Goal: Task Accomplishment & Management: Use online tool/utility

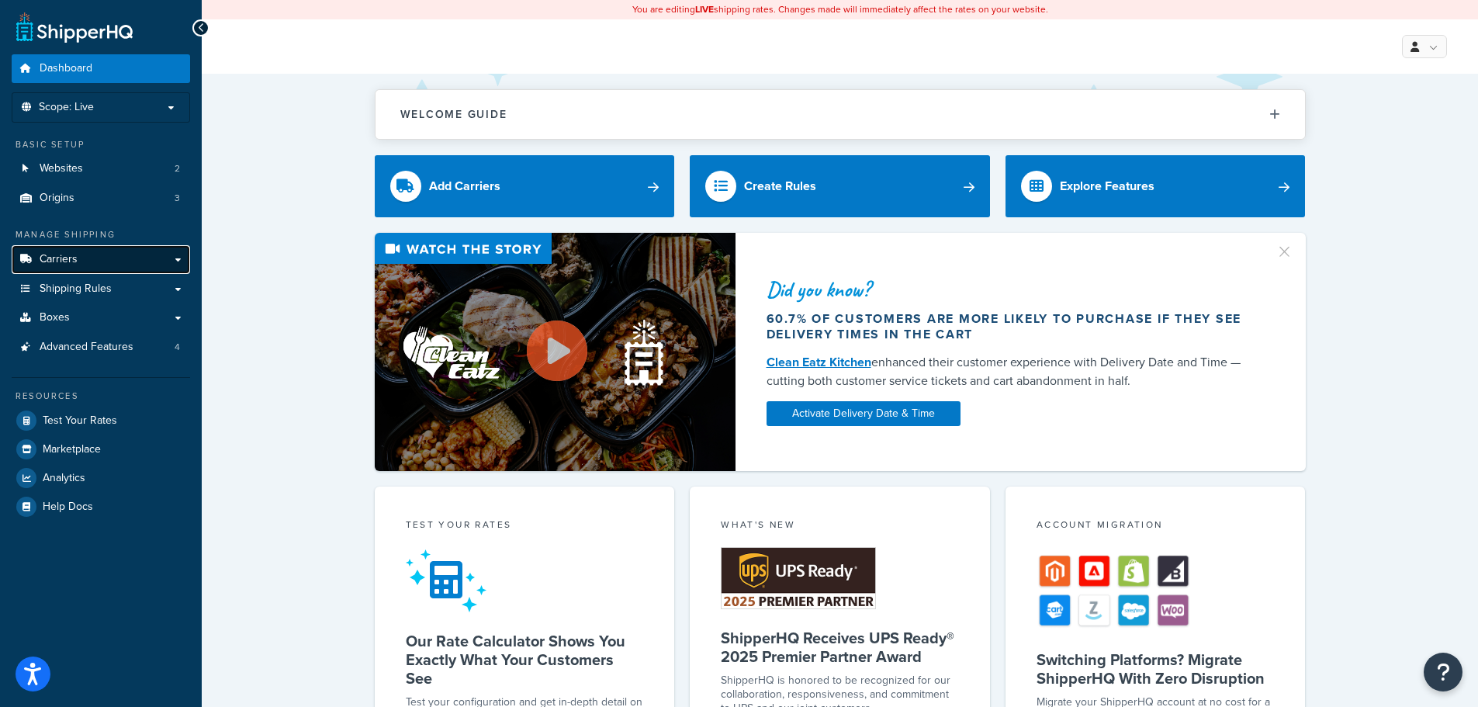
click at [54, 258] on span "Carriers" at bounding box center [59, 259] width 38 height 13
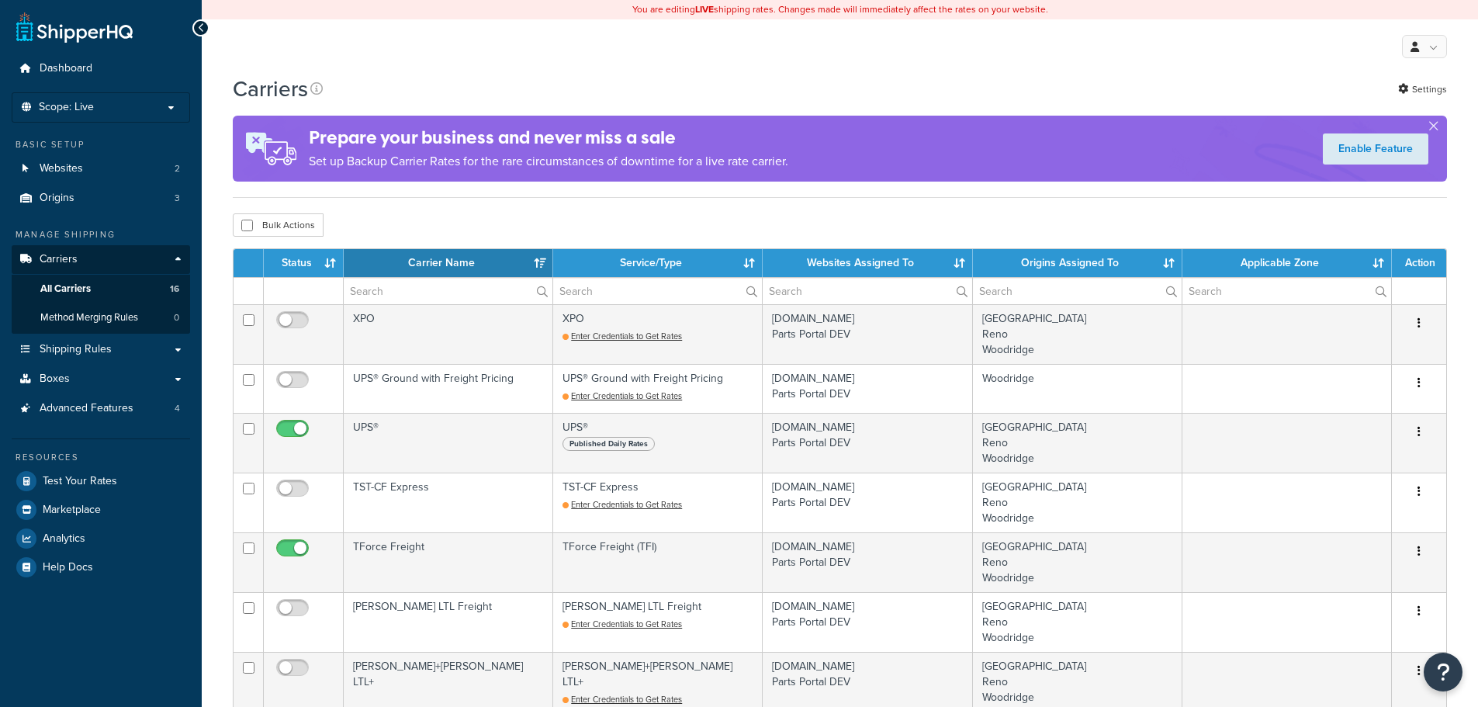
select select "15"
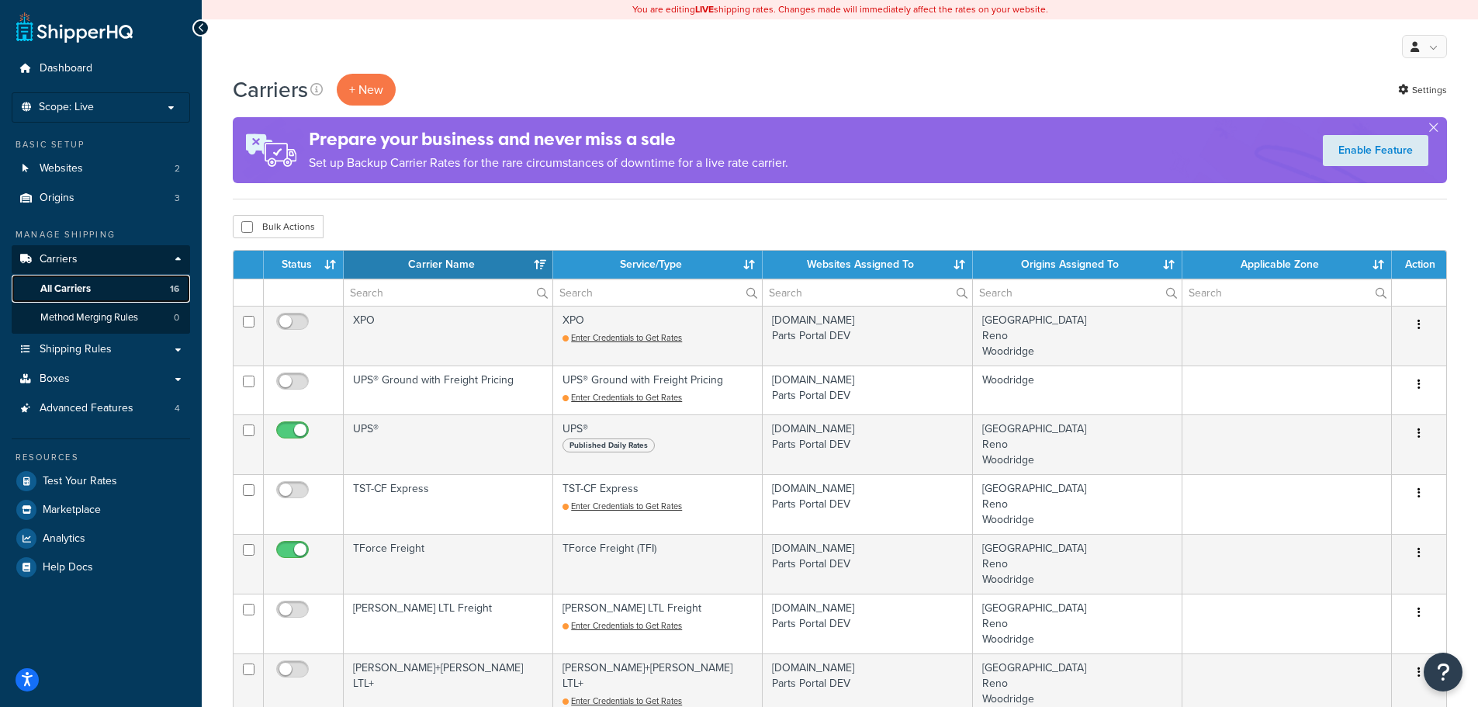
click at [64, 287] on span "All Carriers" at bounding box center [65, 288] width 50 height 13
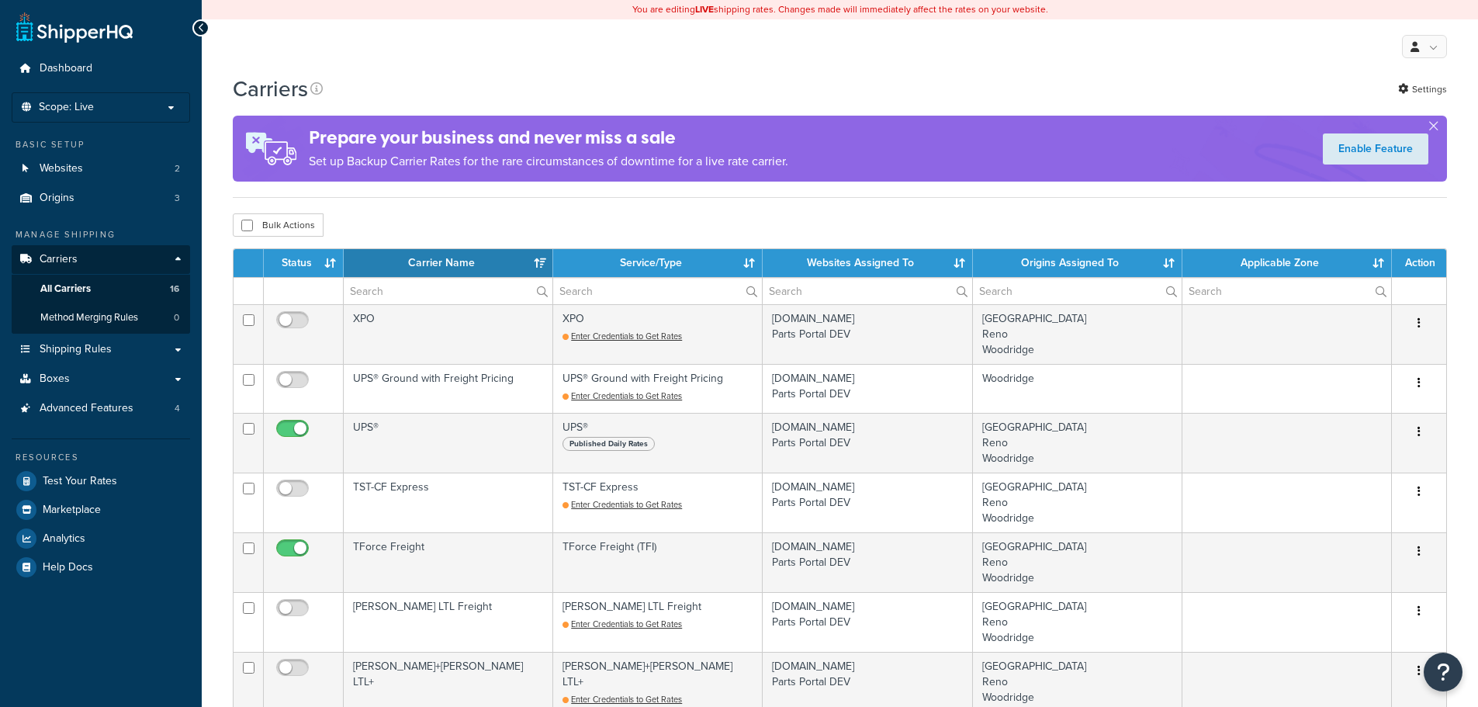
select select "15"
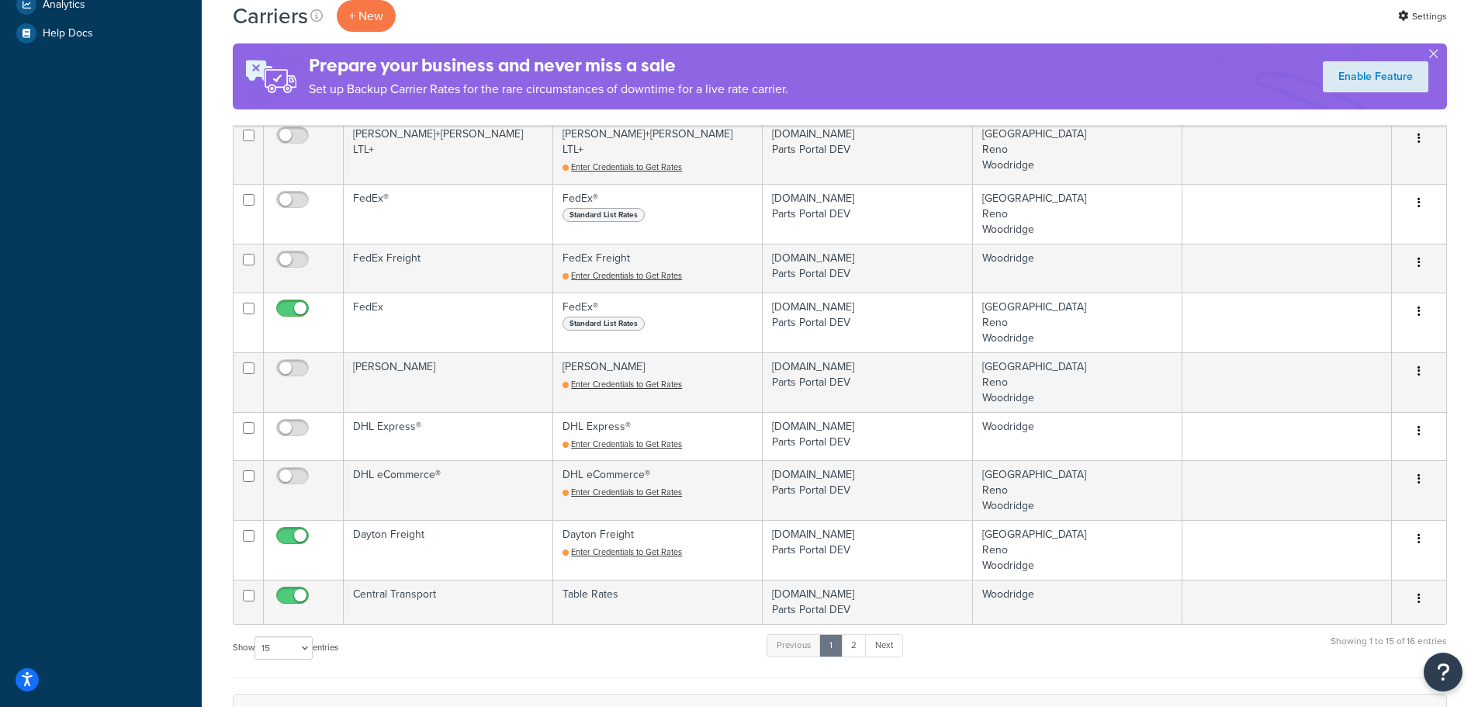
scroll to position [543, 0]
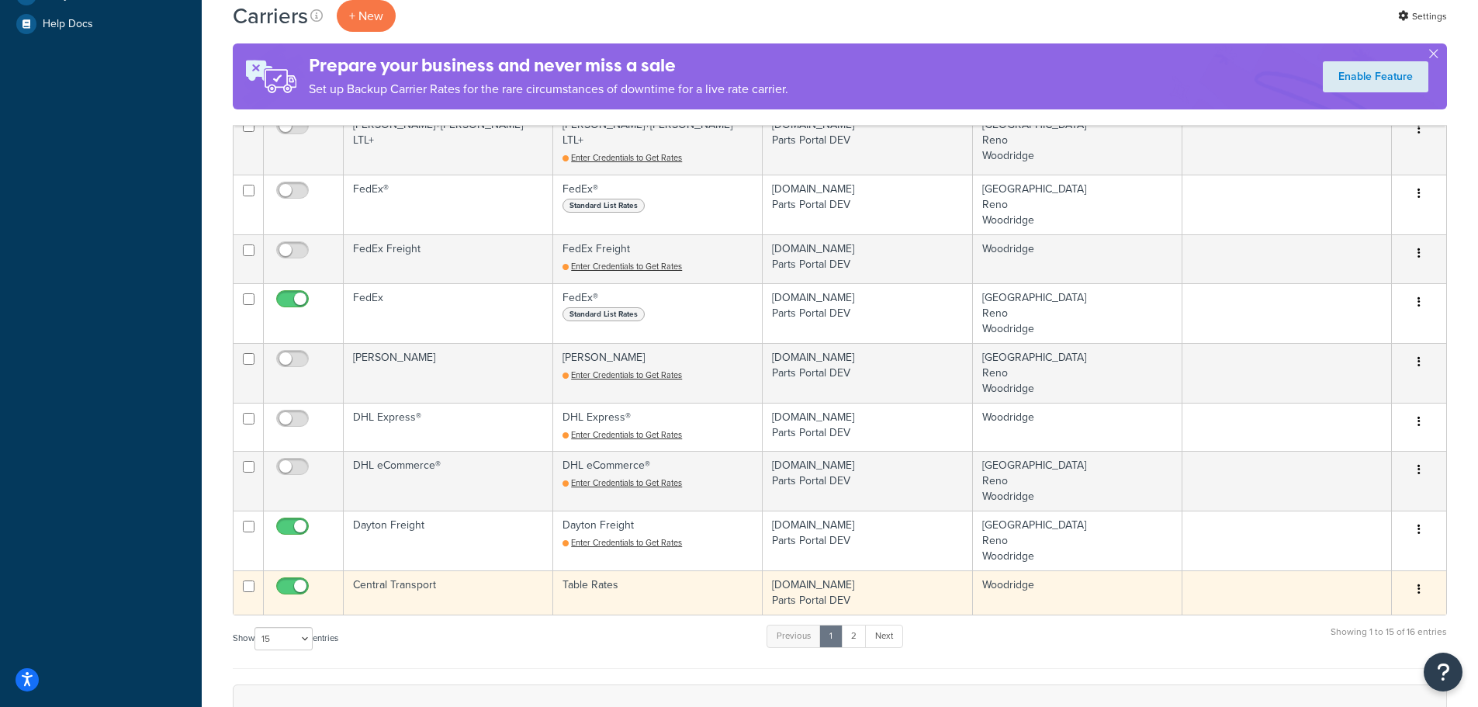
click at [413, 580] on td "Central Transport" at bounding box center [448, 592] width 209 height 44
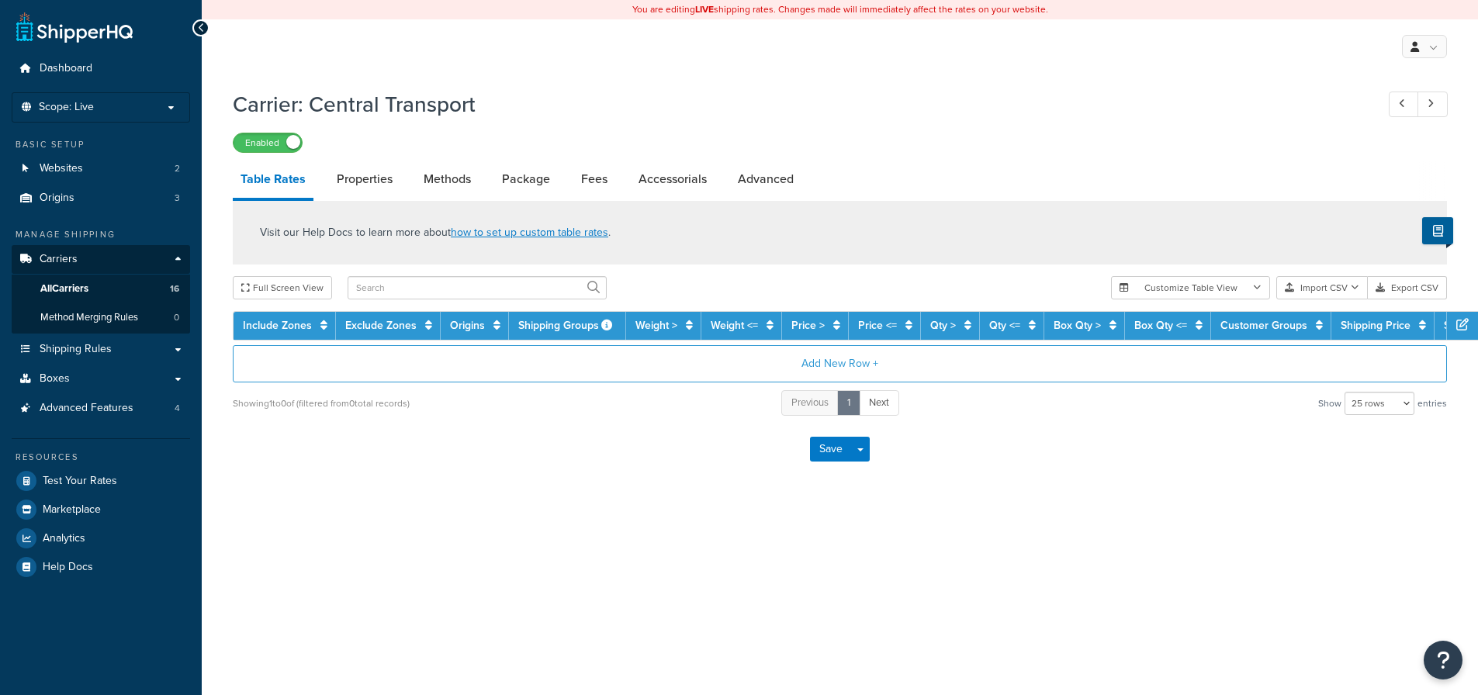
select select "25"
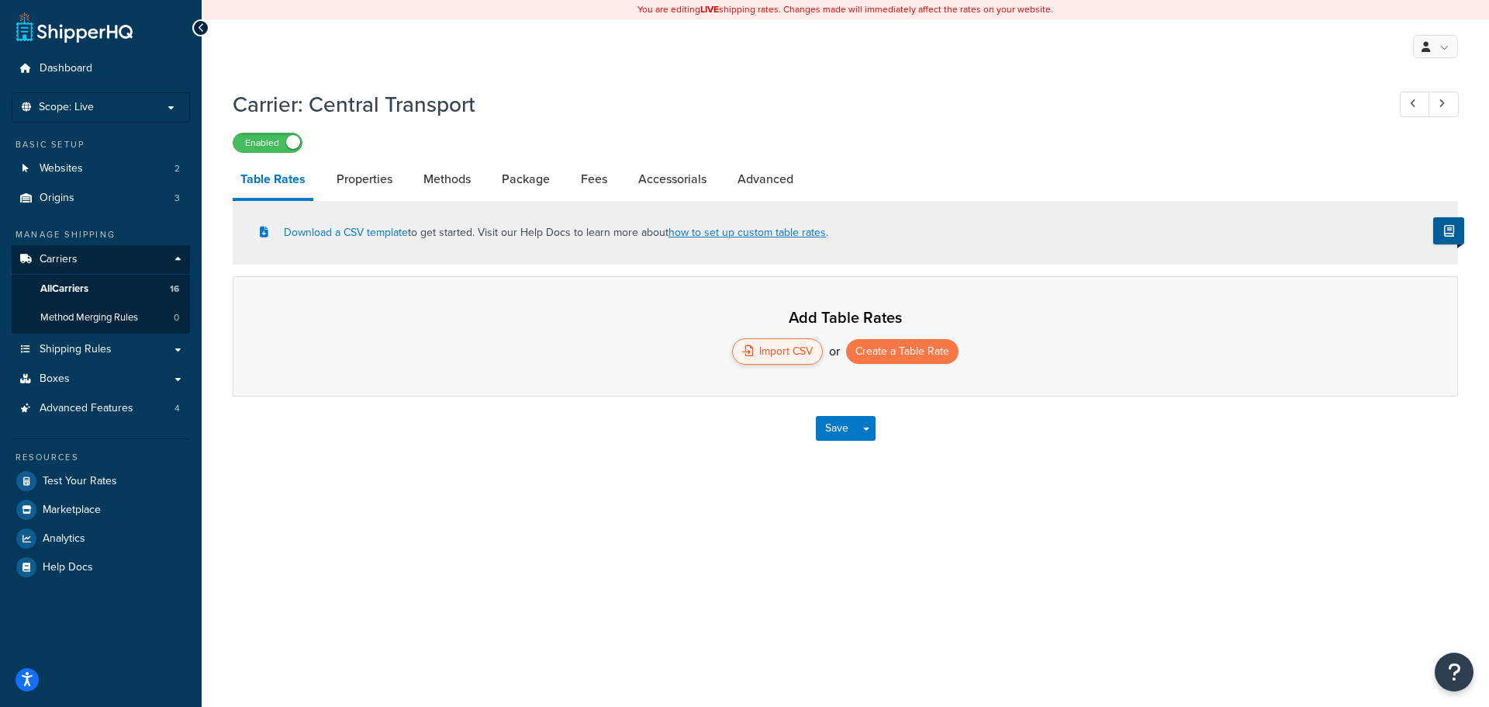
click at [773, 348] on div "Import CSV" at bounding box center [777, 351] width 91 height 26
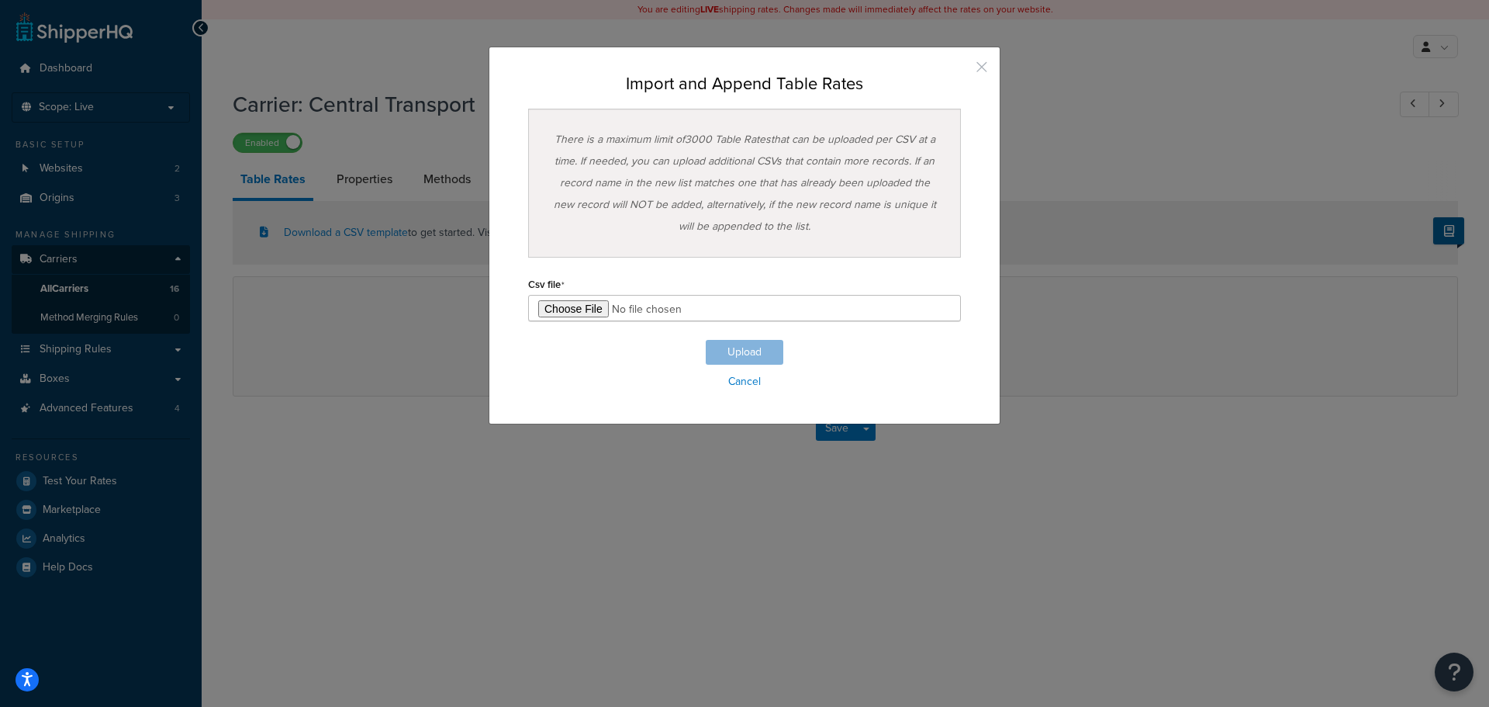
click at [961, 71] on button "button" at bounding box center [959, 73] width 4 height 4
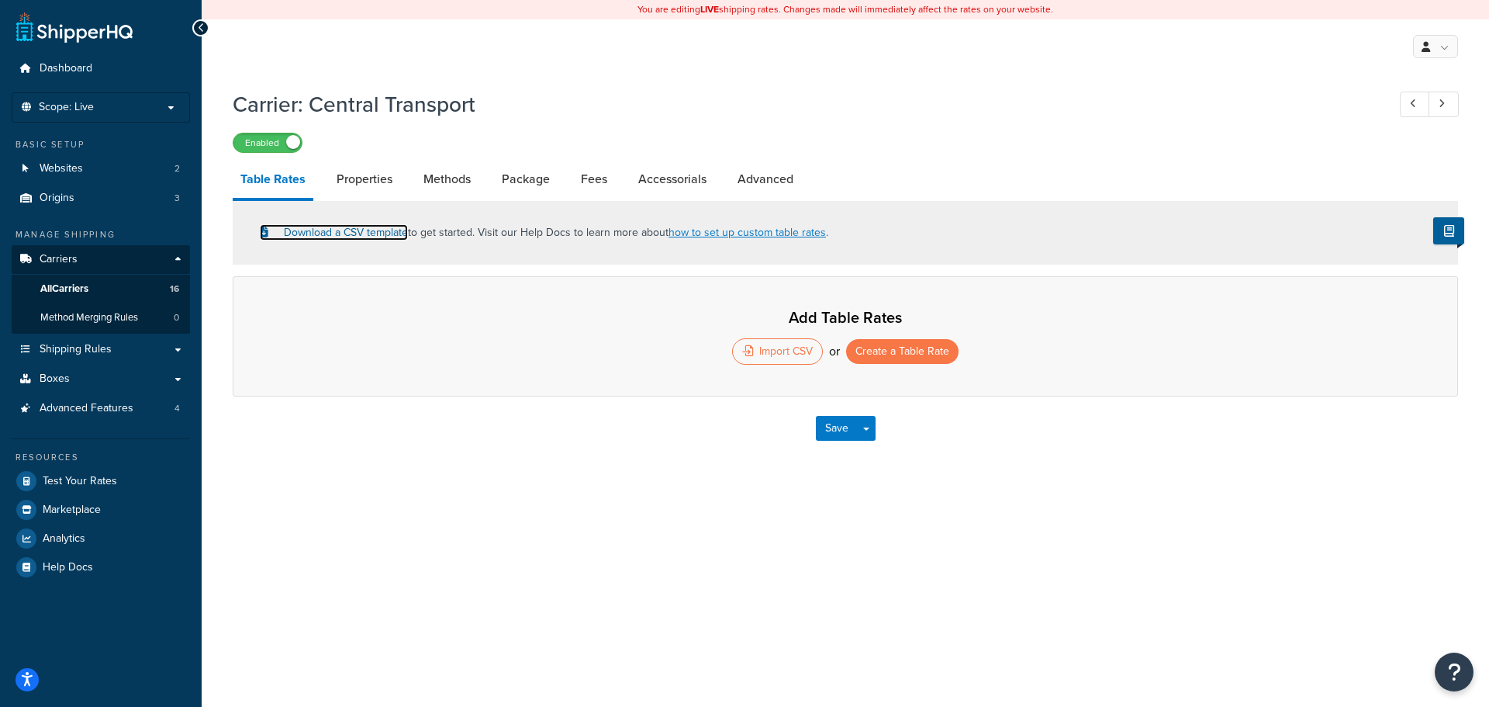
click at [357, 233] on link "Download a CSV template" at bounding box center [334, 232] width 148 height 16
click at [399, 547] on div "You are editing LIVE shipping rates. Changes made will immediately affect the r…" at bounding box center [846, 353] width 1288 height 707
click at [65, 288] on span "All Carriers" at bounding box center [64, 288] width 48 height 13
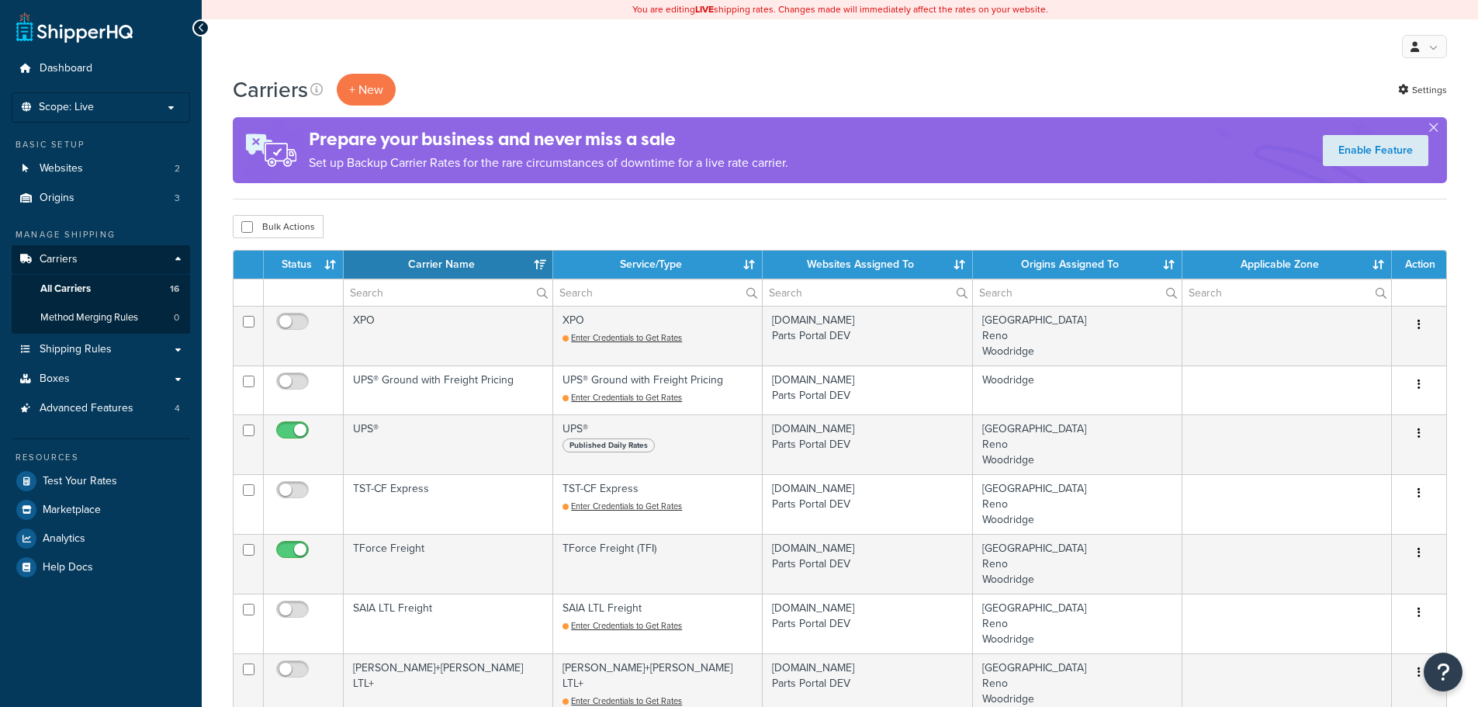
select select "15"
